Goal: Information Seeking & Learning: Learn about a topic

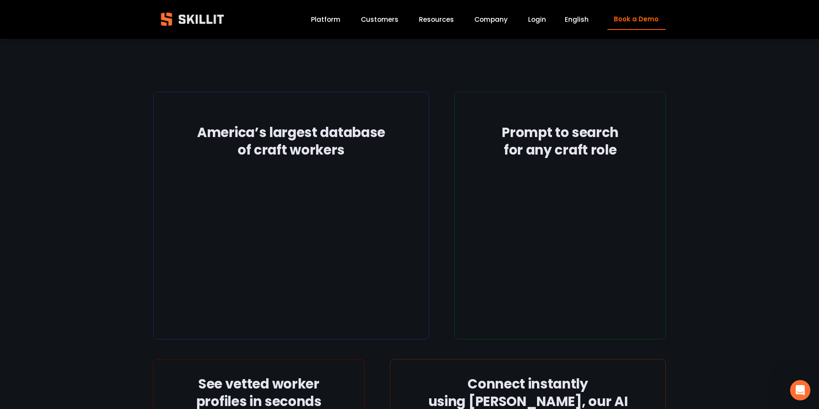
scroll to position [1101, 0]
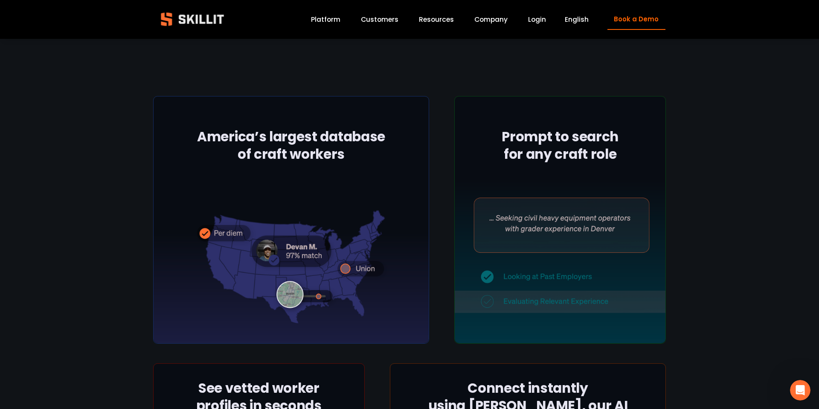
click at [376, 20] on link "Customers" at bounding box center [380, 20] width 38 height 12
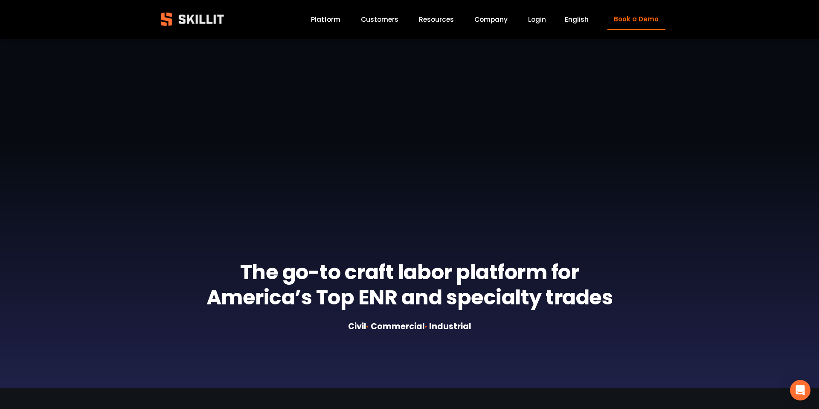
scroll to position [164, 0]
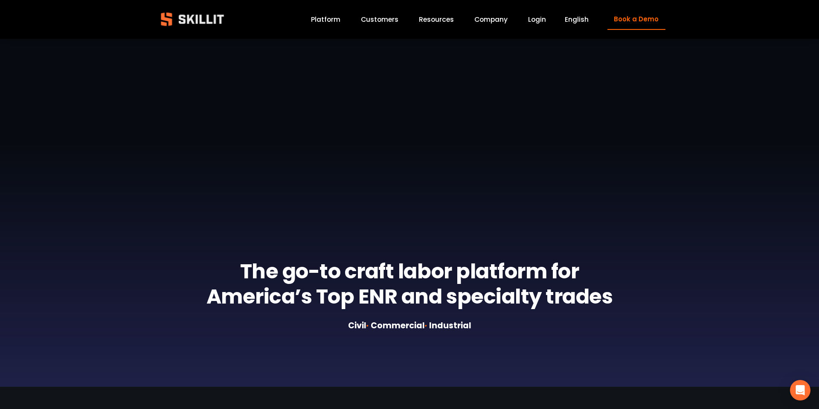
click at [431, 14] on link "Resources" at bounding box center [436, 20] width 35 height 12
click at [0, 0] on span "Pricing" at bounding box center [0, 0] width 0 height 0
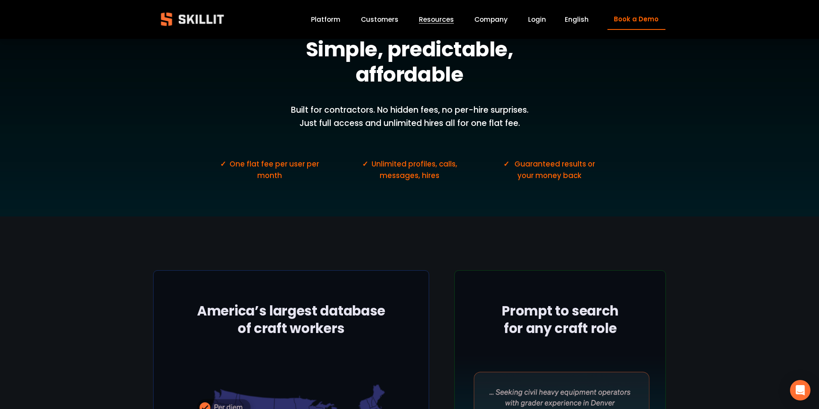
scroll to position [66, 0]
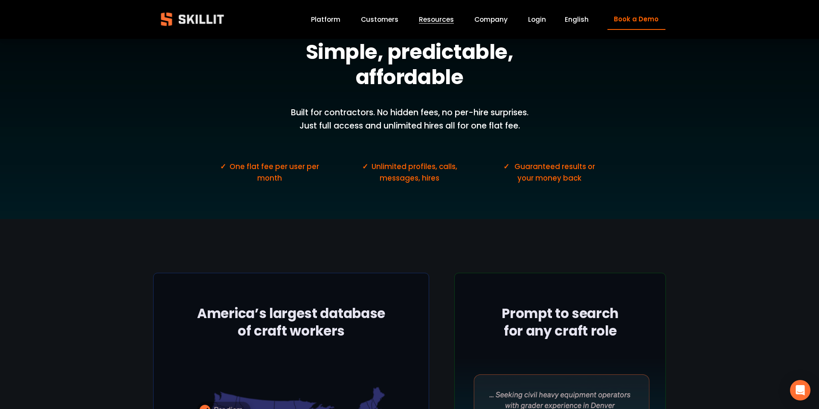
click at [478, 23] on link "Company" at bounding box center [491, 20] width 33 height 12
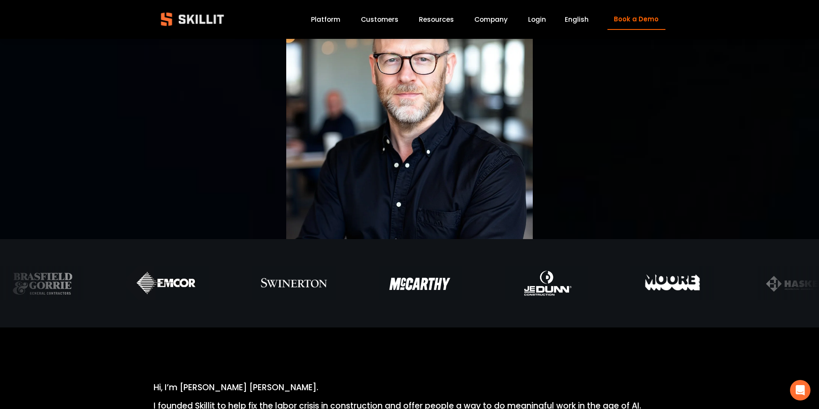
scroll to position [77, 0]
click at [0, 0] on link "Labor Insights" at bounding box center [0, 0] width 0 height 0
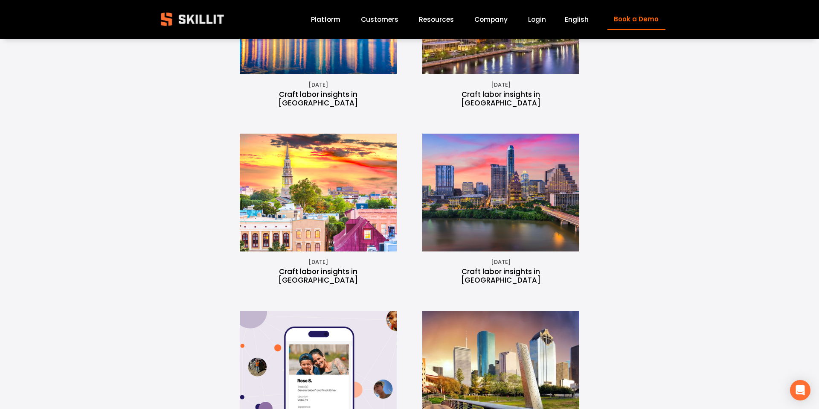
scroll to position [1375, 0]
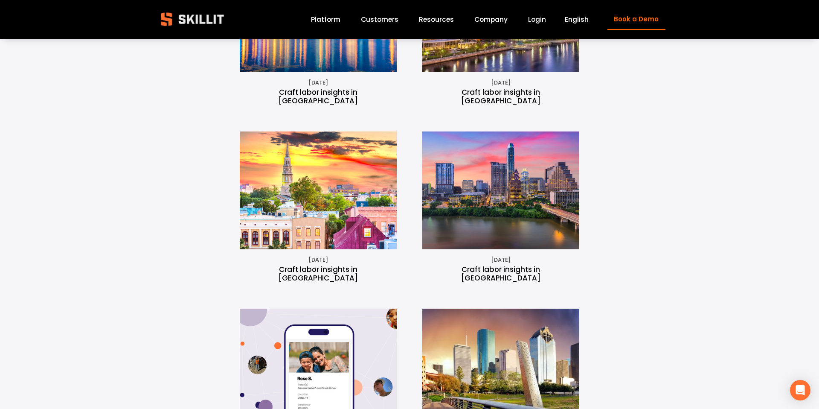
click at [516, 133] on img at bounding box center [501, 190] width 178 height 118
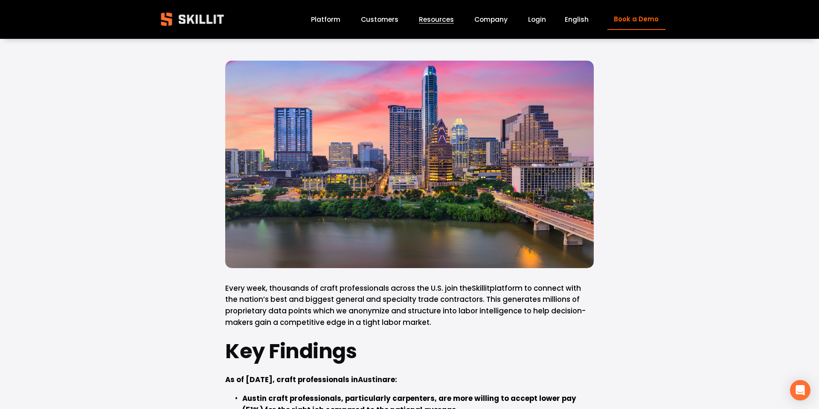
scroll to position [99, 0]
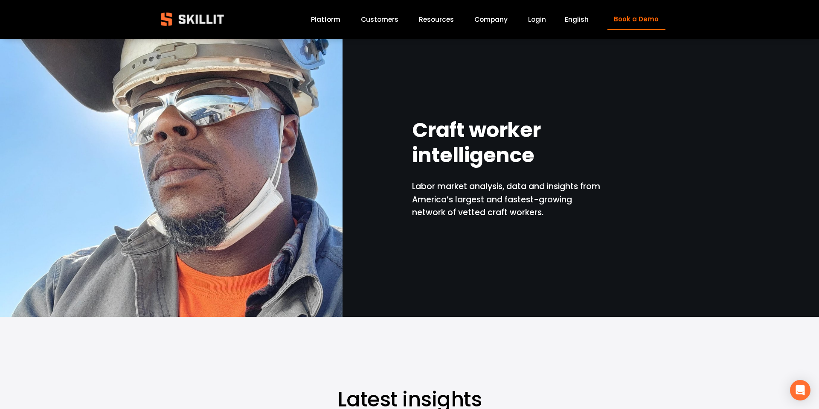
drag, startPoint x: 590, startPoint y: 19, endPoint x: 595, endPoint y: 22, distance: 5.5
click at [589, 19] on span "English" at bounding box center [577, 20] width 24 height 10
click at [430, 18] on span "Resources" at bounding box center [436, 20] width 35 height 10
click at [0, 0] on span "Pricing" at bounding box center [0, 0] width 0 height 0
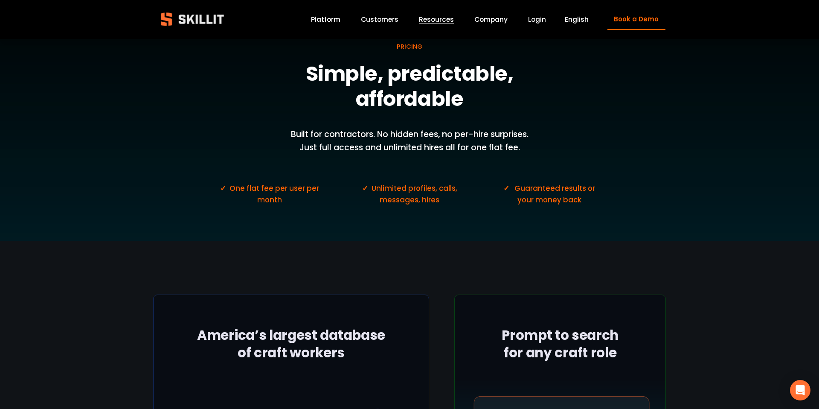
scroll to position [47, 0]
